Goal: Navigation & Orientation: Find specific page/section

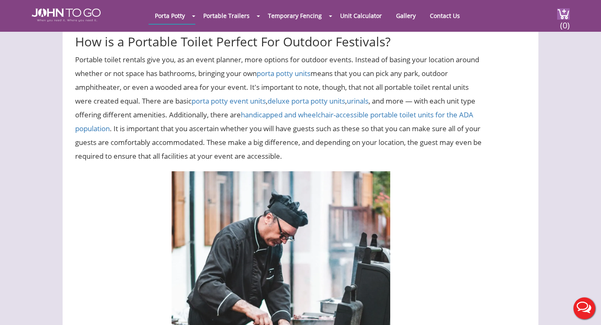
scroll to position [569, 0]
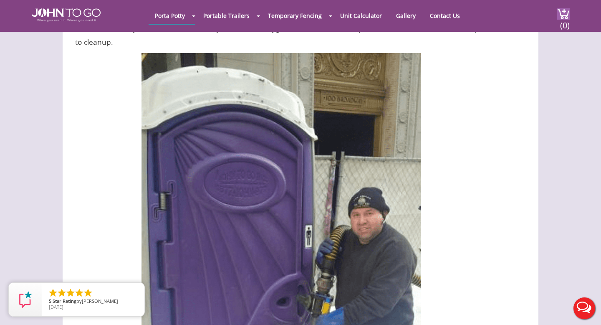
scroll to position [2335, 0]
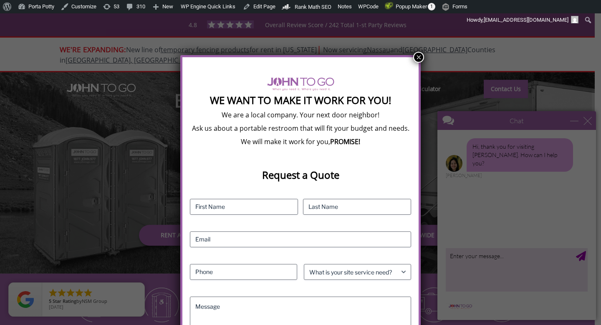
click at [417, 58] on button "×" at bounding box center [418, 57] width 11 height 11
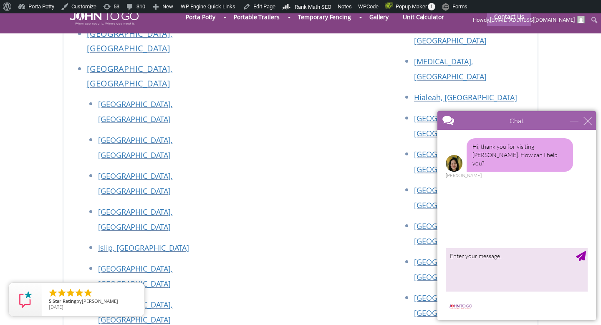
scroll to position [3772, 0]
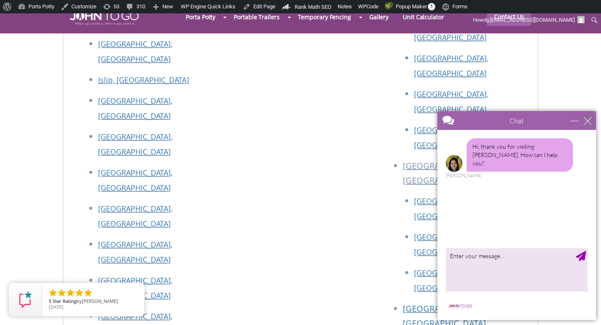
click at [583, 124] on div "close" at bounding box center [587, 120] width 8 height 8
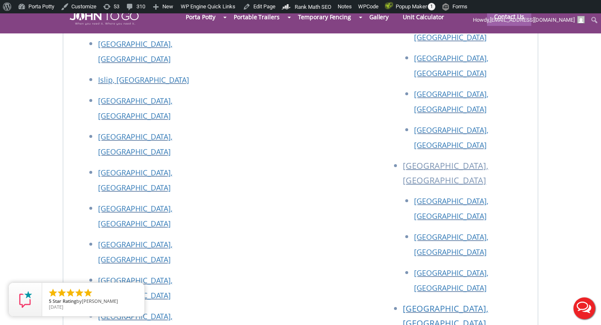
scroll to position [0, 0]
click at [139, 287] on link "close" at bounding box center [136, 291] width 18 height 18
